Goal: Task Accomplishment & Management: Manage account settings

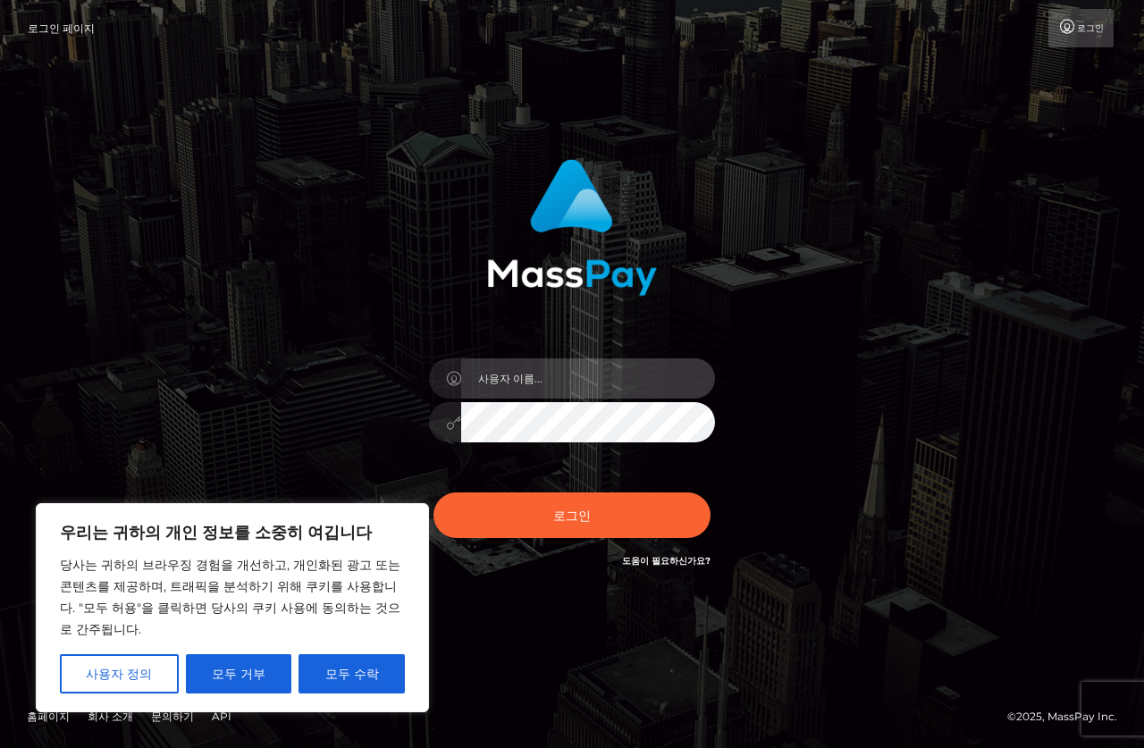
click at [603, 387] on input "text" at bounding box center [588, 378] width 254 height 40
type input "[EMAIL_ADDRESS][DOMAIN_NAME]"
click at [433, 492] on button "로그인" at bounding box center [571, 514] width 277 height 45
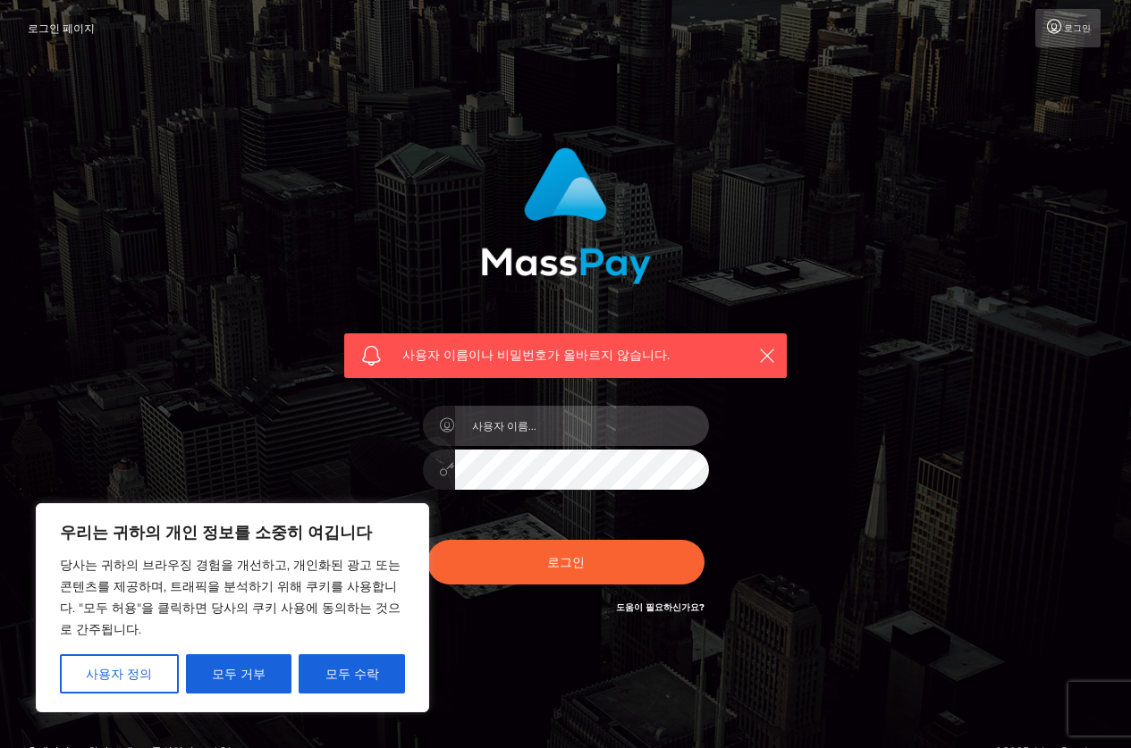
click at [537, 425] on input "text" at bounding box center [582, 426] width 254 height 40
type input "[EMAIL_ADDRESS][DOMAIN_NAME]"
click at [427, 540] on button "로그인" at bounding box center [565, 562] width 277 height 45
click at [535, 431] on input "text" at bounding box center [582, 426] width 254 height 40
type input "[EMAIL_ADDRESS][DOMAIN_NAME]"
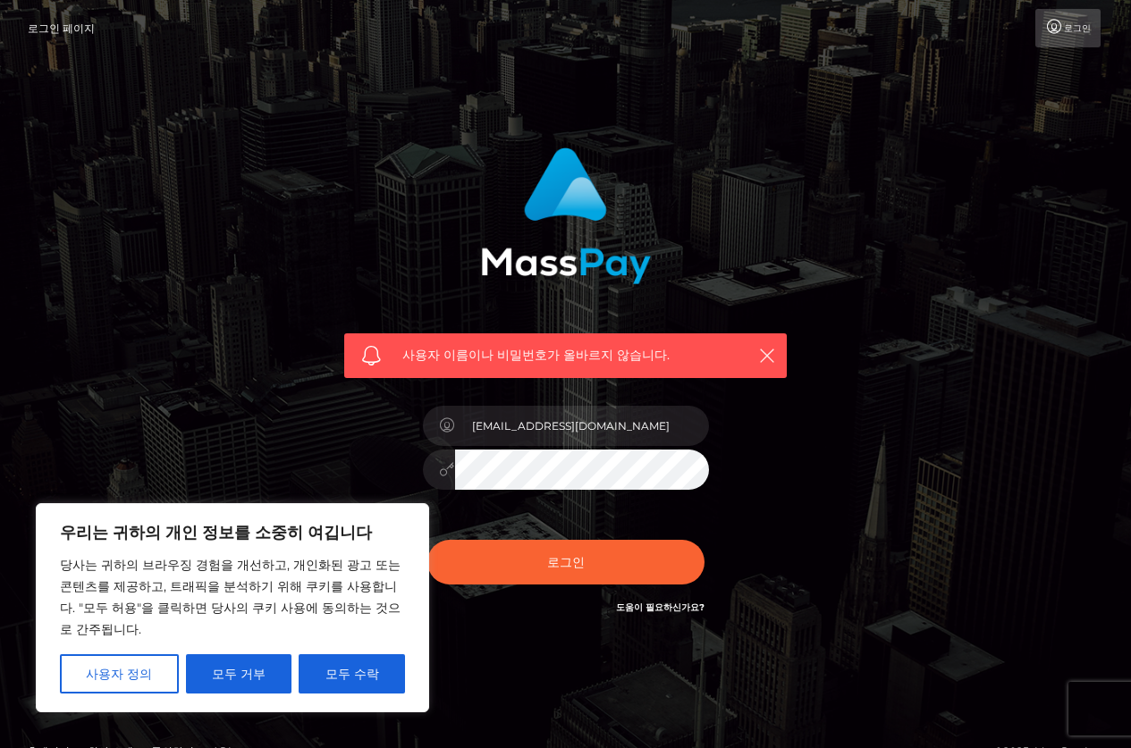
click at [427, 540] on button "로그인" at bounding box center [565, 562] width 277 height 45
click at [525, 364] on span "사용자 이름이나 비밀번호가 올바르지 않습니다." at bounding box center [565, 355] width 326 height 19
click at [687, 609] on font "도움이 필요하신가요?" at bounding box center [660, 608] width 88 height 12
click at [553, 424] on input "text" at bounding box center [582, 426] width 254 height 40
type input "[EMAIL_ADDRESS][DOMAIN_NAME]"
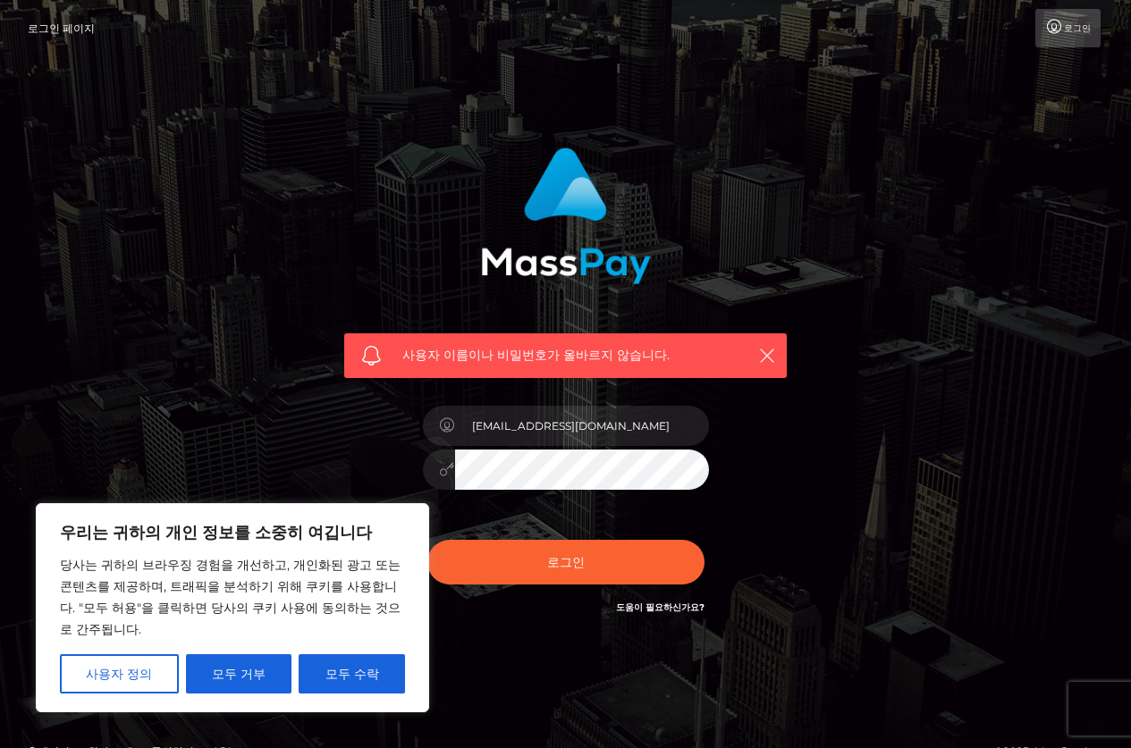
click at [427, 540] on button "로그인" at bounding box center [565, 562] width 277 height 45
click at [329, 680] on font "모두 수락" at bounding box center [352, 674] width 54 height 16
checkbox input "true"
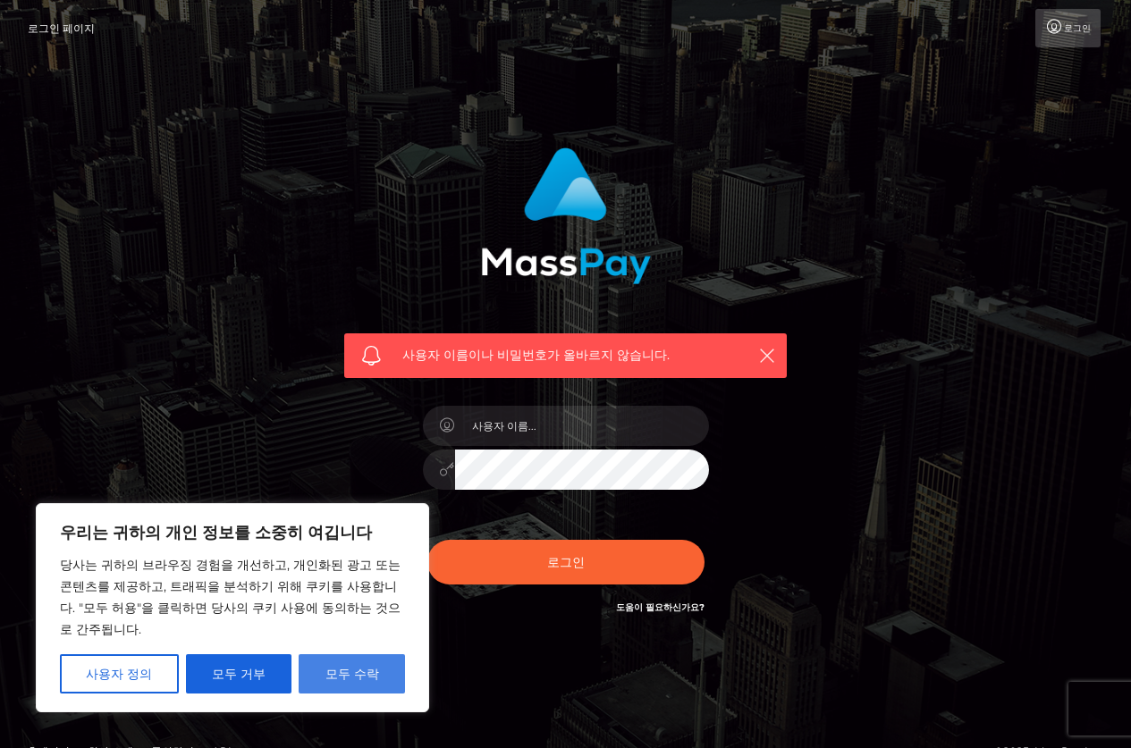
checkbox input "true"
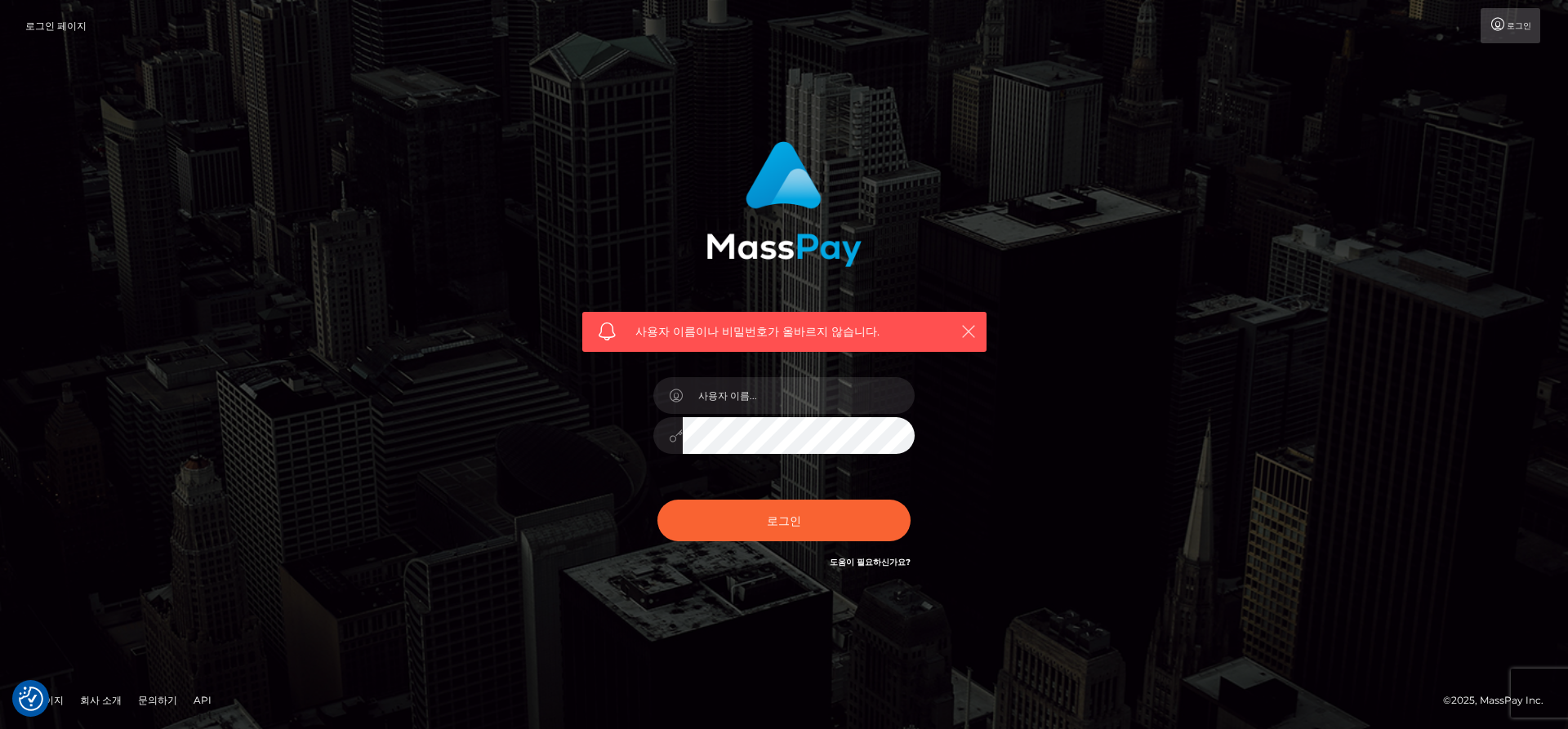
drag, startPoint x: 969, startPoint y: 330, endPoint x: 958, endPoint y: 339, distance: 14.2
click at [969, 331] on icon "button" at bounding box center [969, 332] width 16 height 16
click at [811, 404] on input "text" at bounding box center [799, 396] width 232 height 37
type input "[EMAIL_ADDRESS][DOMAIN_NAME]"
click at [658, 500] on button "로그인" at bounding box center [784, 520] width 253 height 41
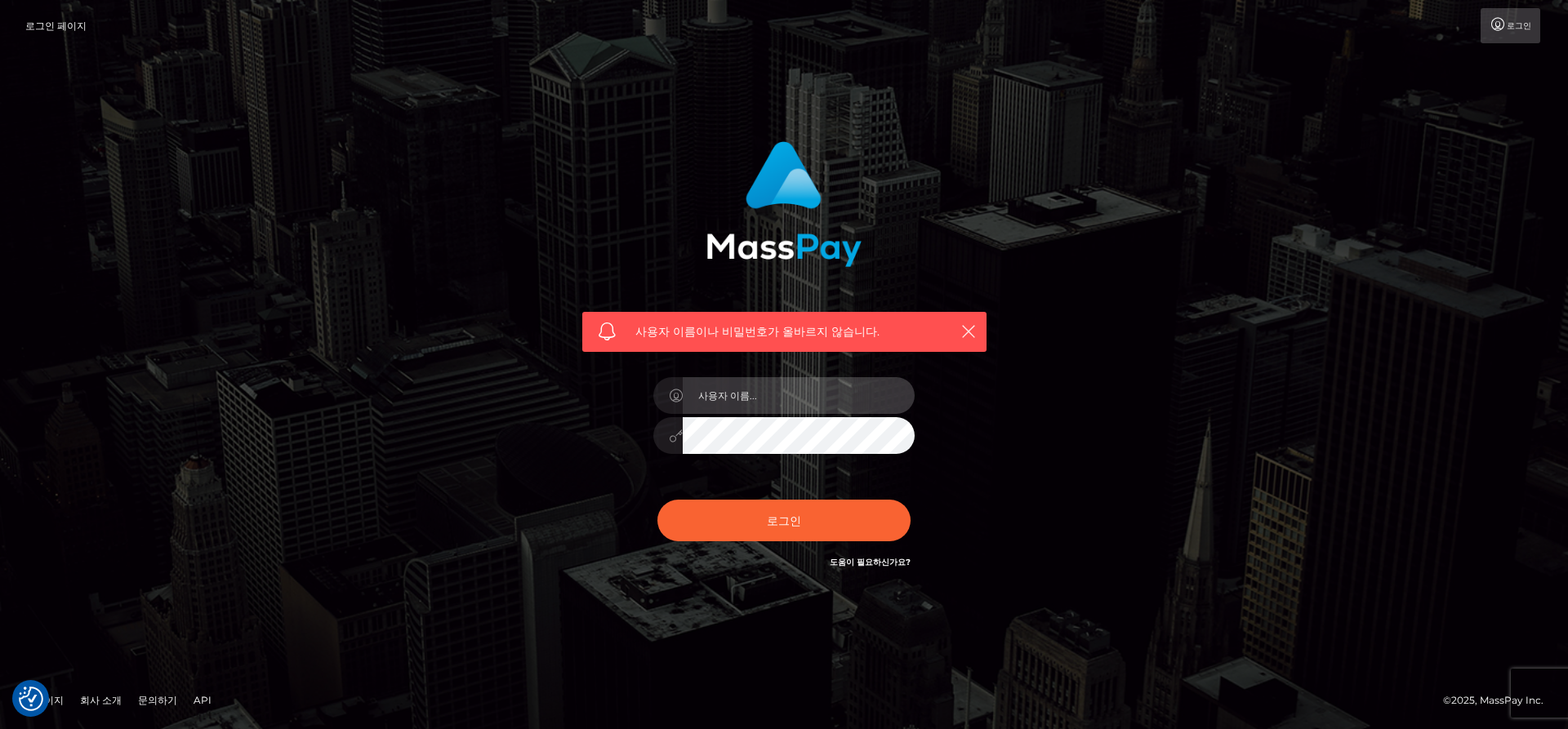
click at [789, 396] on input "text" at bounding box center [799, 396] width 232 height 37
type input "[EMAIL_ADDRESS][DOMAIN_NAME]"
click at [658, 500] on button "로그인" at bounding box center [784, 520] width 253 height 41
click at [779, 397] on input "text" at bounding box center [799, 396] width 232 height 37
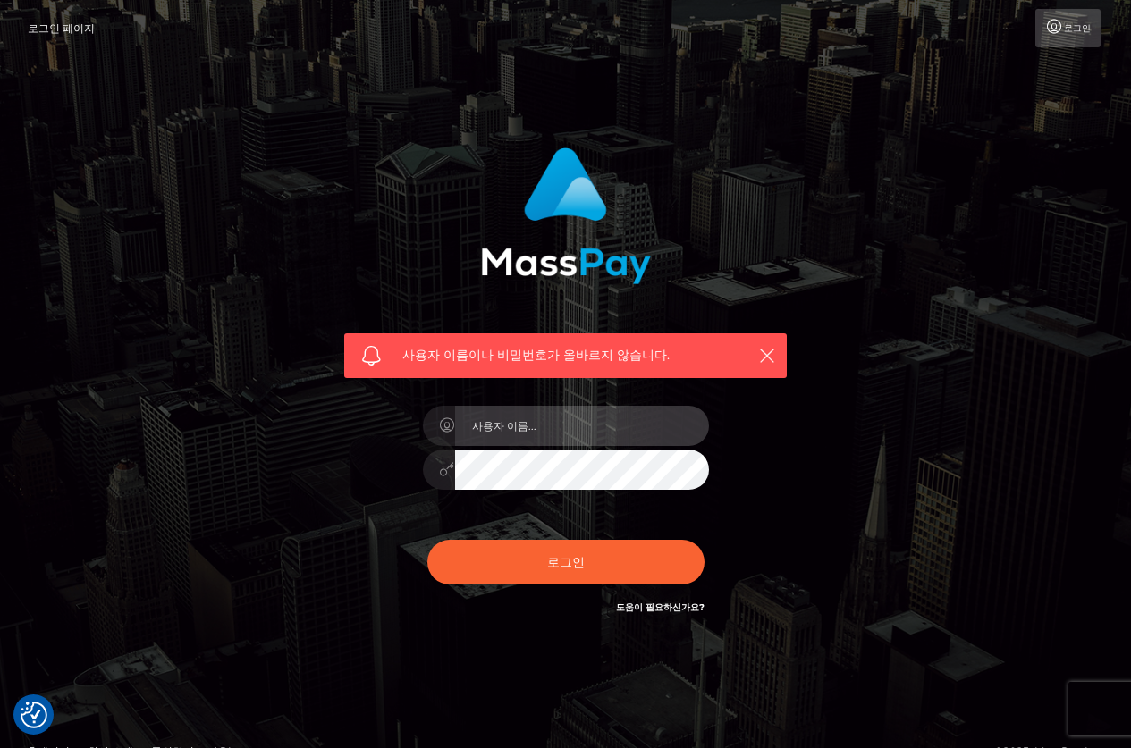
click at [550, 431] on input "text" at bounding box center [582, 426] width 254 height 40
type input "[EMAIL_ADDRESS][DOMAIN_NAME]"
click at [427, 540] on button "로그인" at bounding box center [565, 562] width 277 height 45
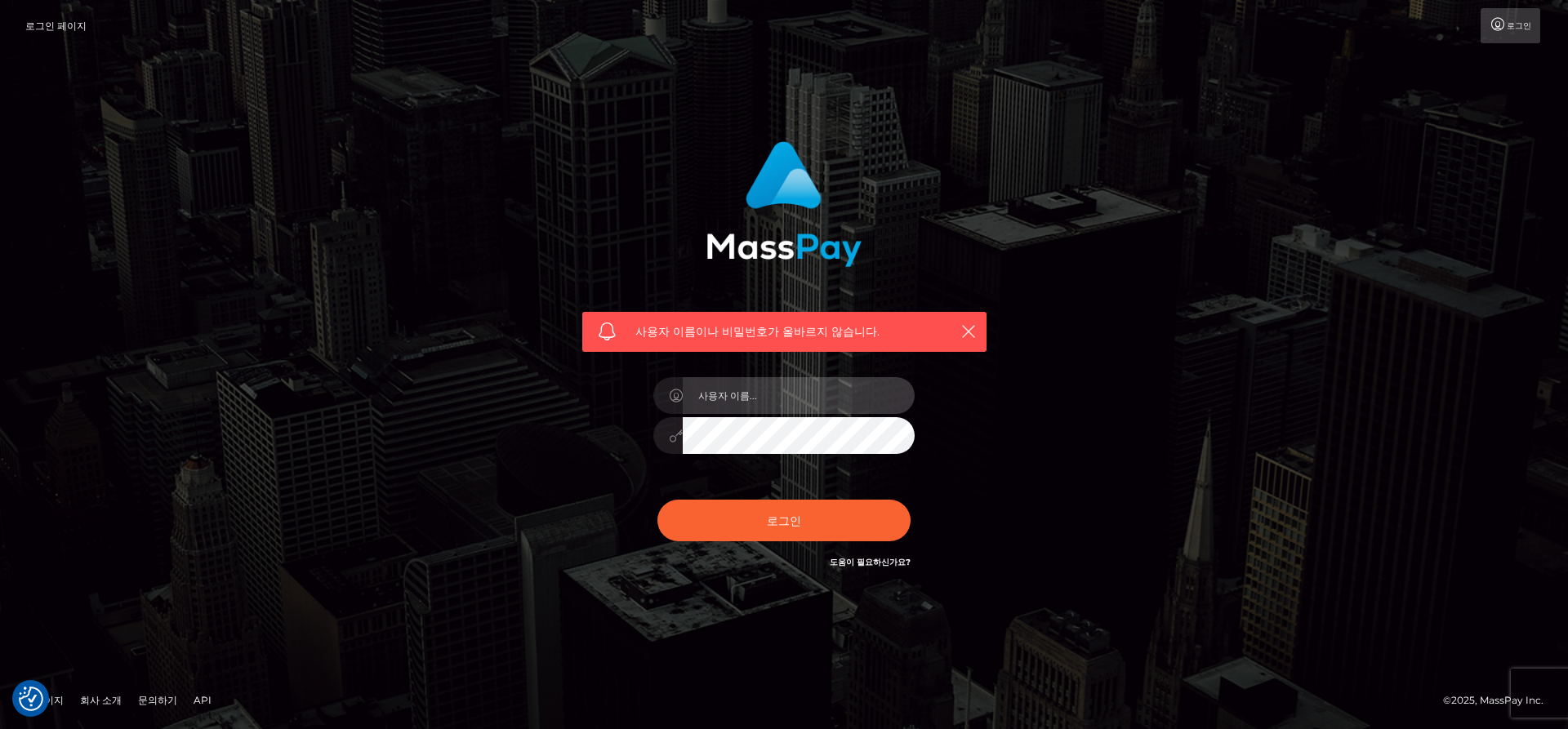
click at [781, 409] on input "text" at bounding box center [799, 396] width 232 height 37
drag, startPoint x: 804, startPoint y: 405, endPoint x: 752, endPoint y: 408, distance: 52.1
click at [752, 408] on input "dgkdbsb@naver.com" at bounding box center [799, 396] width 232 height 37
type input "[EMAIL_ADDRESS][DOMAIN_NAME]"
click at [658, 500] on button "로그인" at bounding box center [784, 520] width 253 height 41
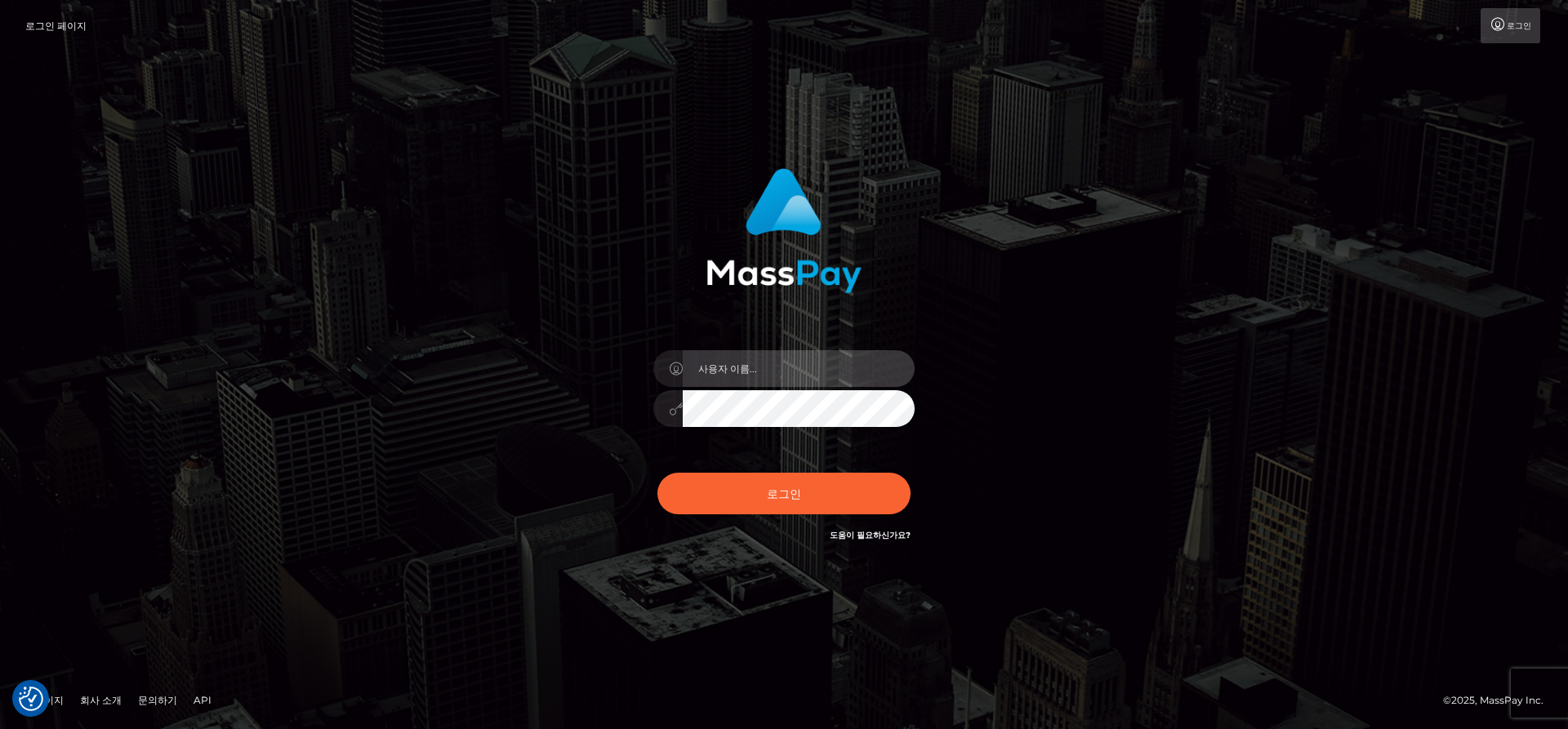
click at [822, 373] on input "text" at bounding box center [799, 368] width 232 height 37
type input "dgkdbsb@gmail.com"
click at [658, 473] on button "로그인" at bounding box center [784, 493] width 253 height 41
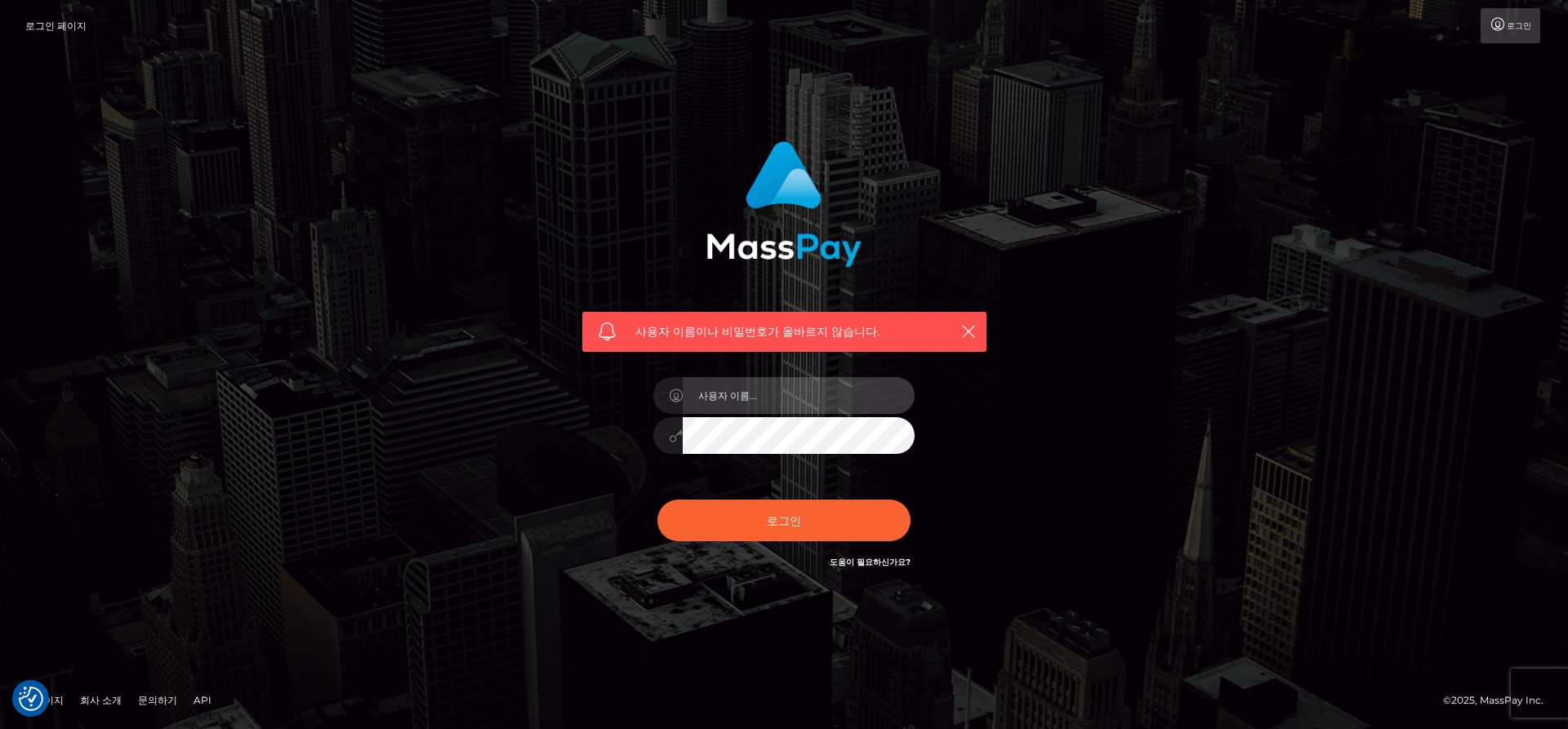
click at [802, 401] on input "text" at bounding box center [799, 396] width 232 height 37
type input "dgkdbsb@naver.com"
click at [658, 500] on button "로그인" at bounding box center [784, 520] width 253 height 41
click at [778, 404] on input "text" at bounding box center [799, 396] width 232 height 37
type input "[EMAIL_ADDRESS][DOMAIN_NAME]"
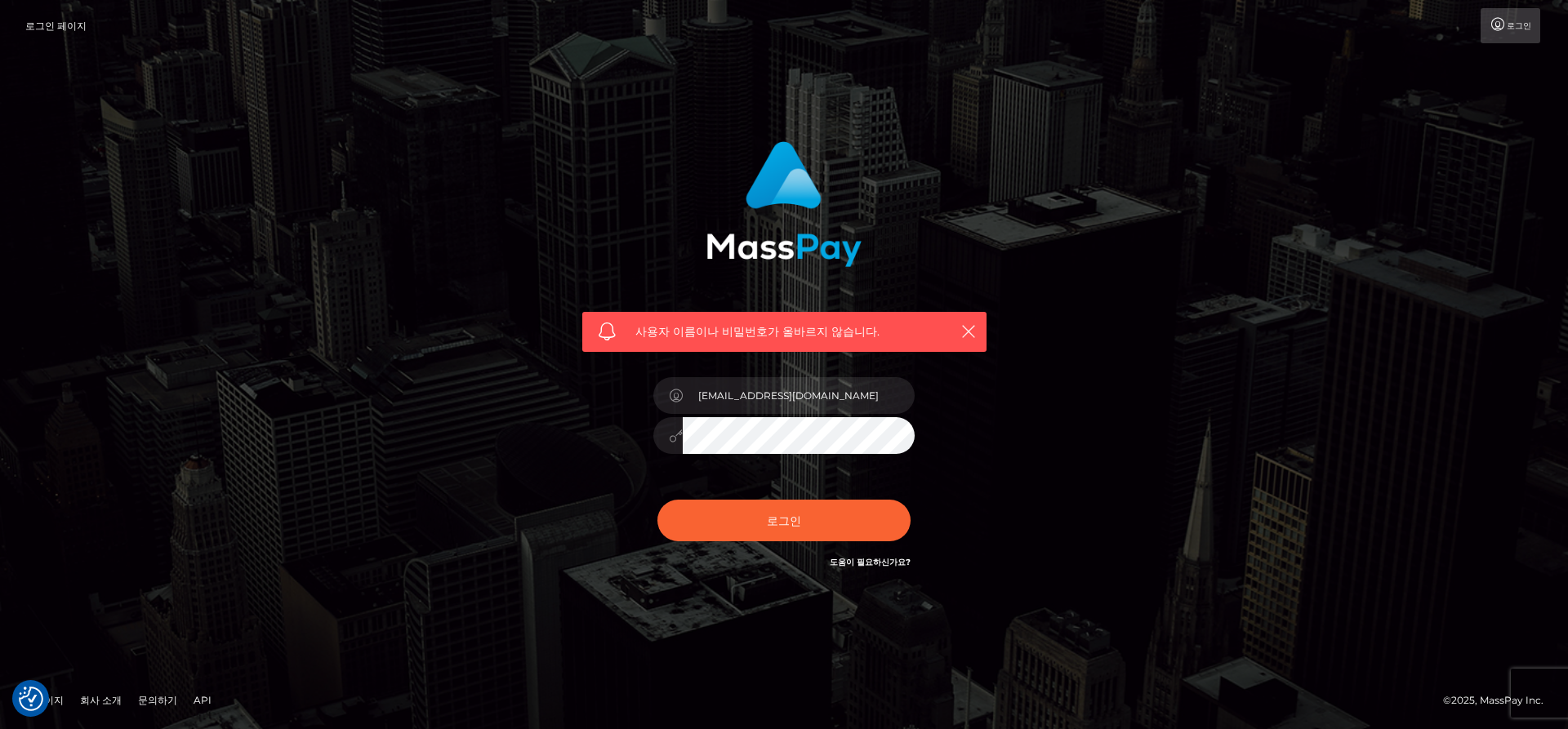
click at [658, 500] on button "로그인" at bounding box center [784, 520] width 253 height 41
click at [790, 382] on input "text" at bounding box center [799, 396] width 232 height 37
type input "[EMAIL_ADDRESS][DOMAIN_NAME]"
click at [816, 457] on div "[EMAIL_ADDRESS][DOMAIN_NAME]" at bounding box center [784, 428] width 286 height 125
